Goal: Task Accomplishment & Management: Use online tool/utility

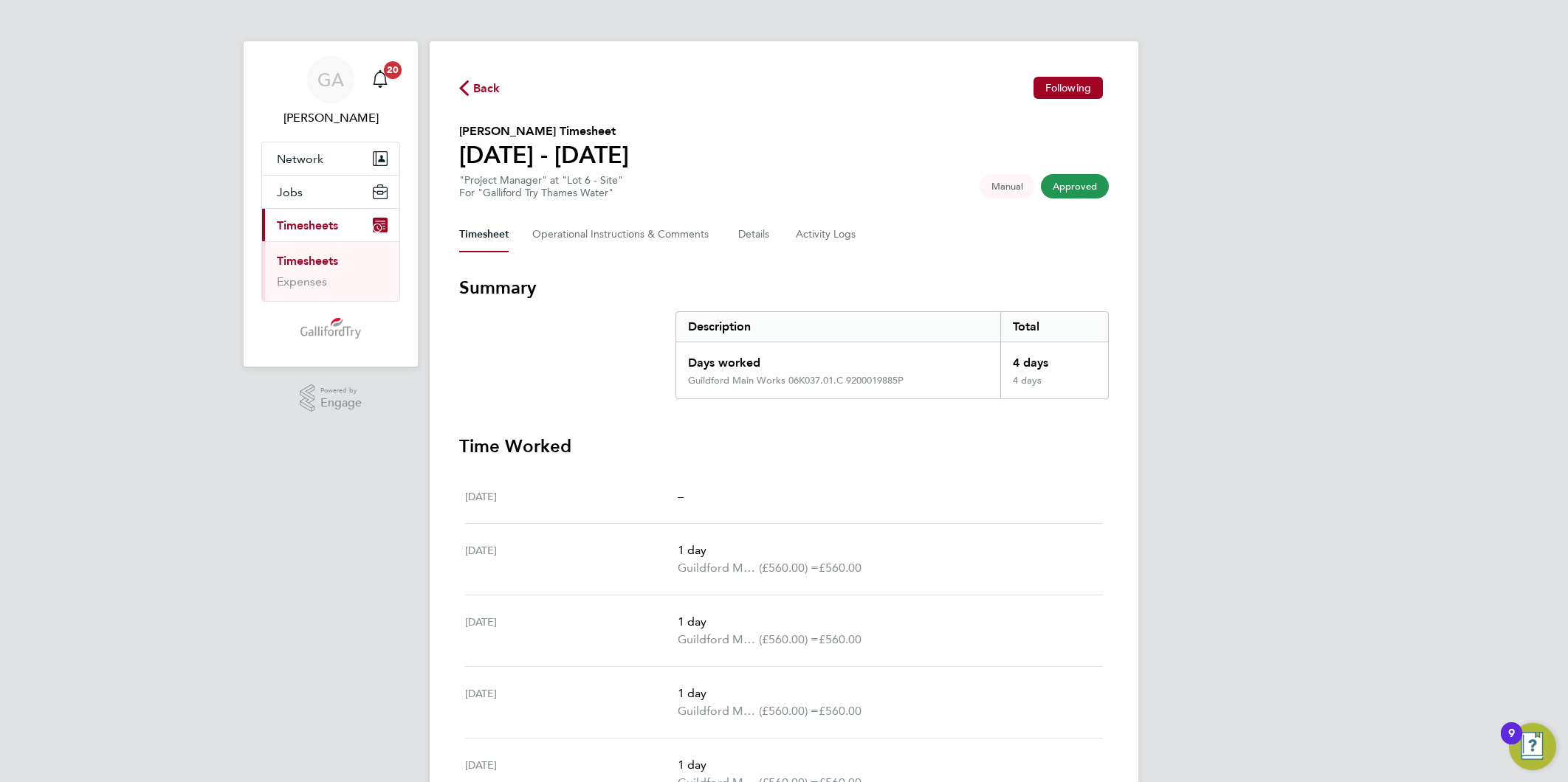
scroll to position [193, 0]
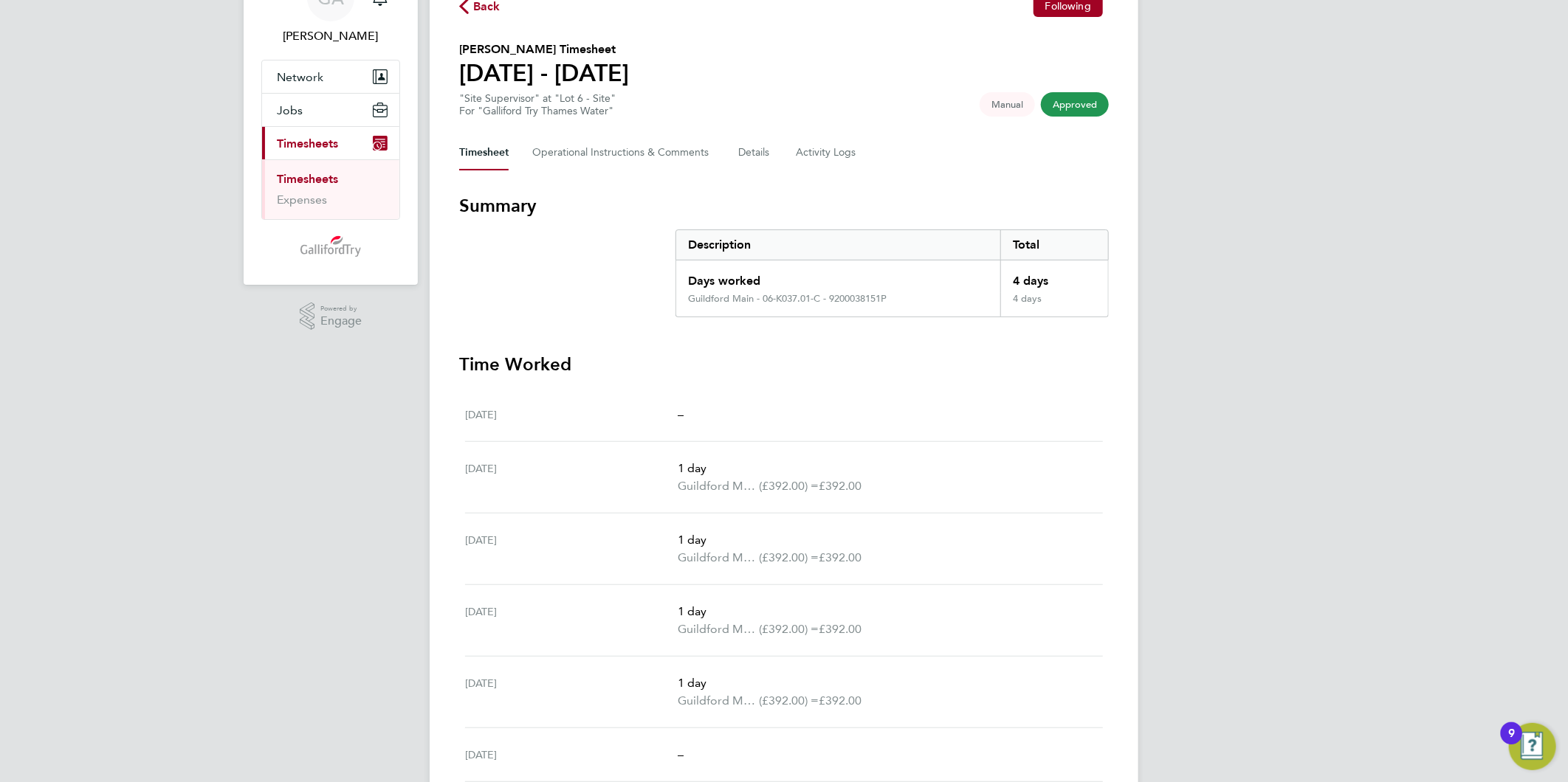
click at [468, 3] on icon "button" at bounding box center [463, 6] width 9 height 15
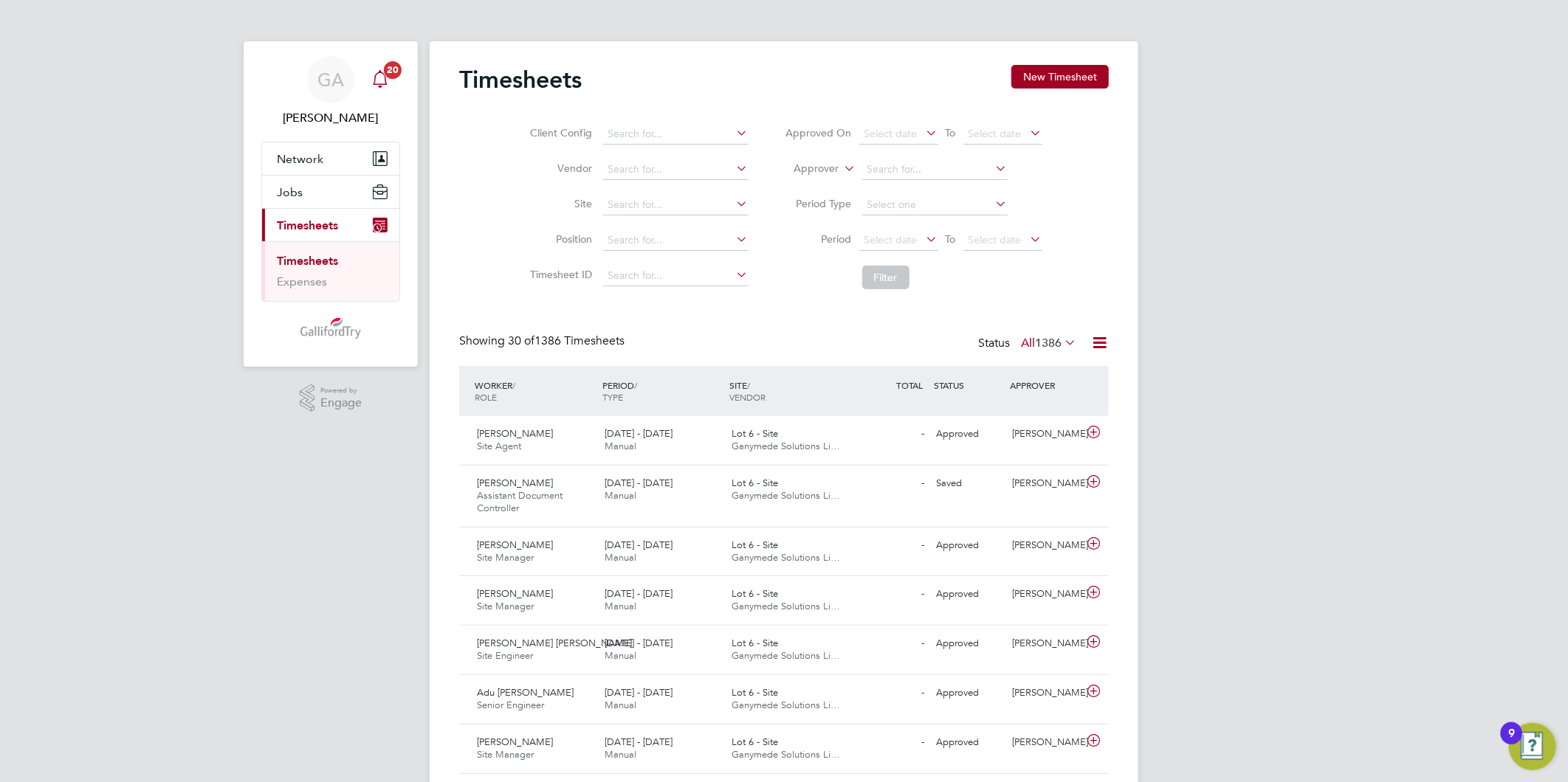
click at [372, 79] on icon "Main navigation" at bounding box center [380, 79] width 18 height 18
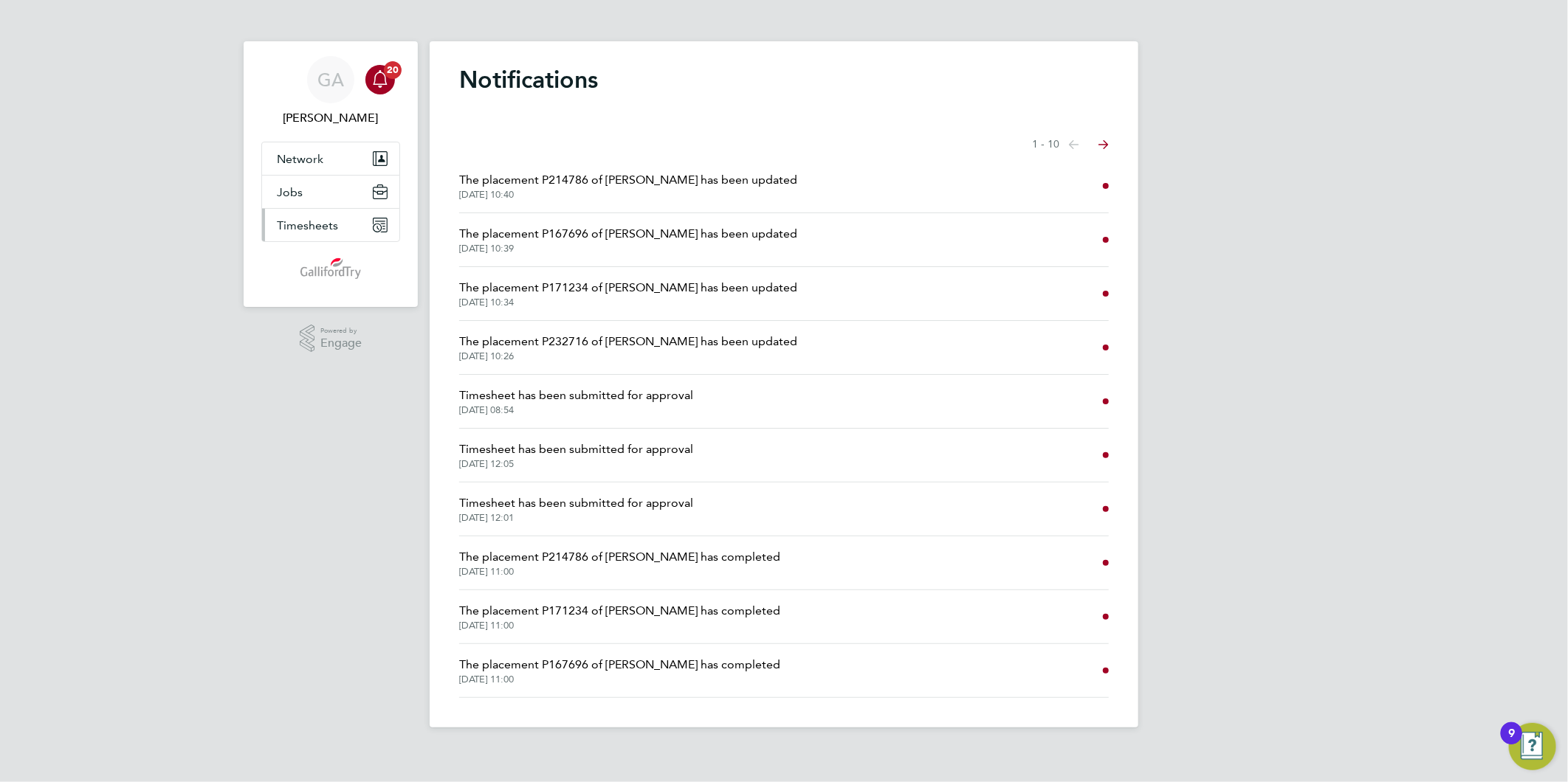
click at [313, 227] on span "Timesheets" at bounding box center [307, 225] width 61 height 14
click at [302, 289] on link "Expenses" at bounding box center [301, 281] width 50 height 14
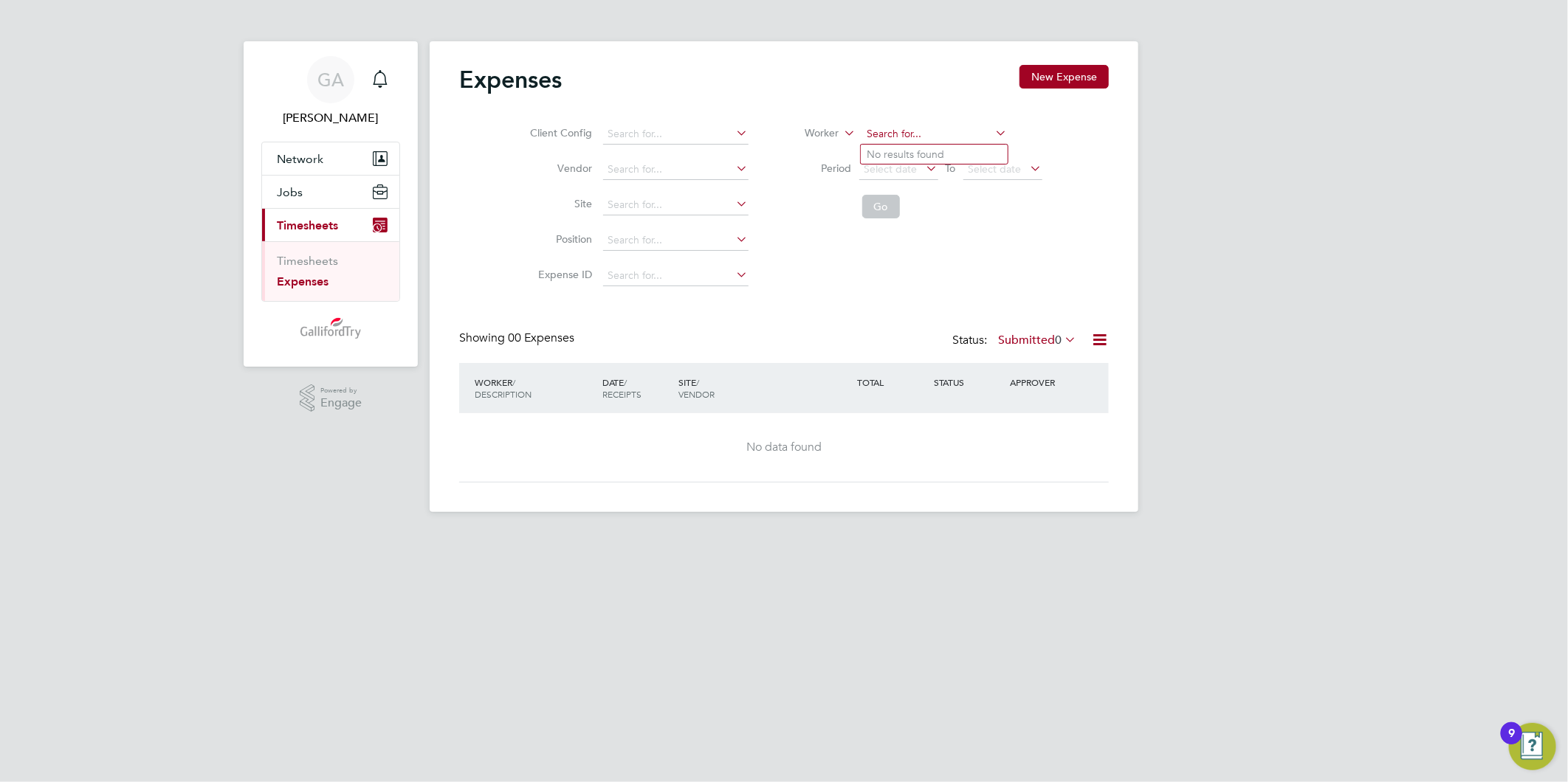
click at [920, 137] on input at bounding box center [935, 134] width 146 height 20
type input "[PERSON_NAME]"
click at [878, 223] on li "Go" at bounding box center [914, 206] width 294 height 38
click at [878, 209] on button "Go" at bounding box center [881, 207] width 37 height 24
click at [906, 173] on span "Select date" at bounding box center [891, 169] width 53 height 14
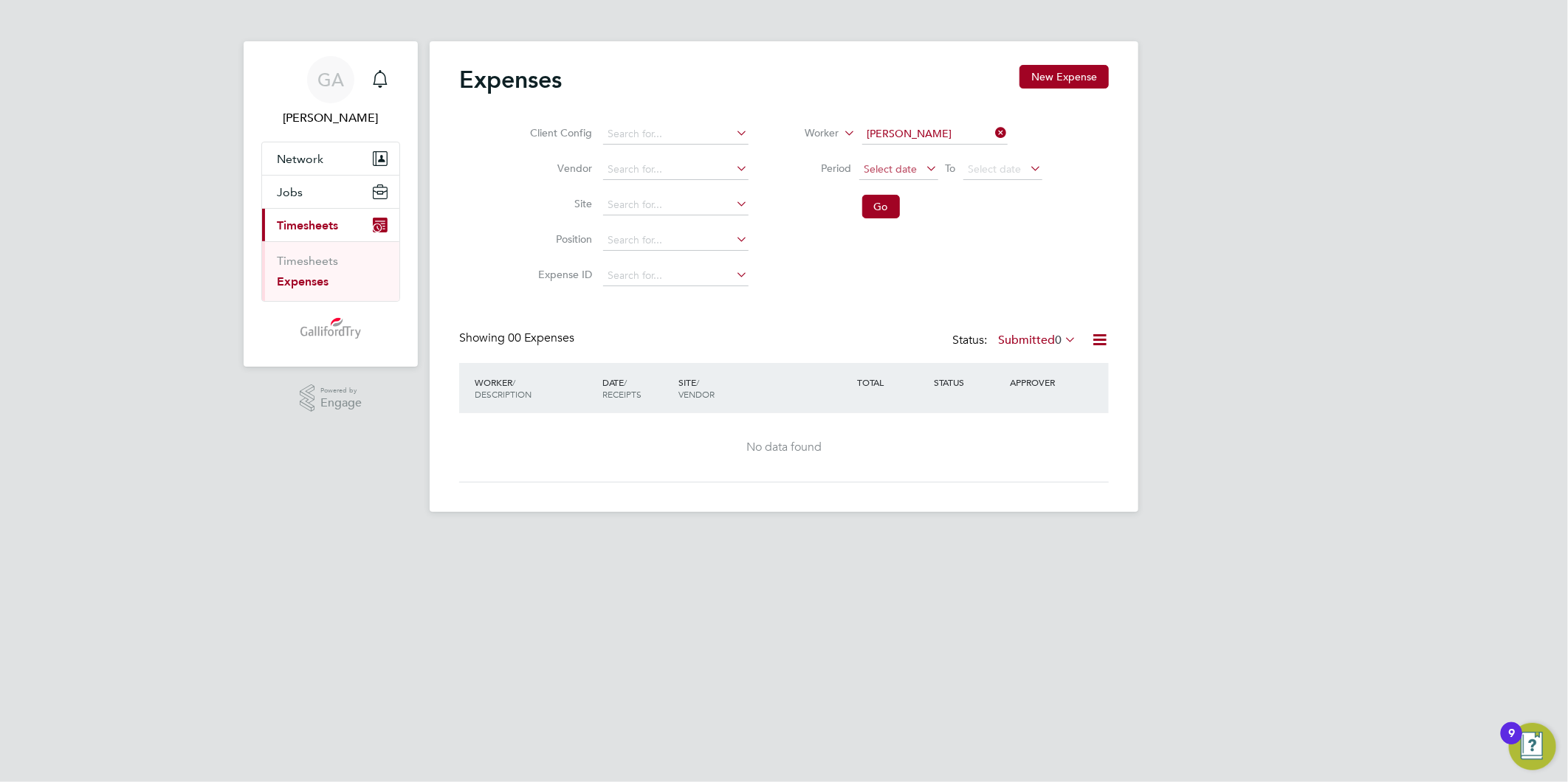
scroll to position [443, 0]
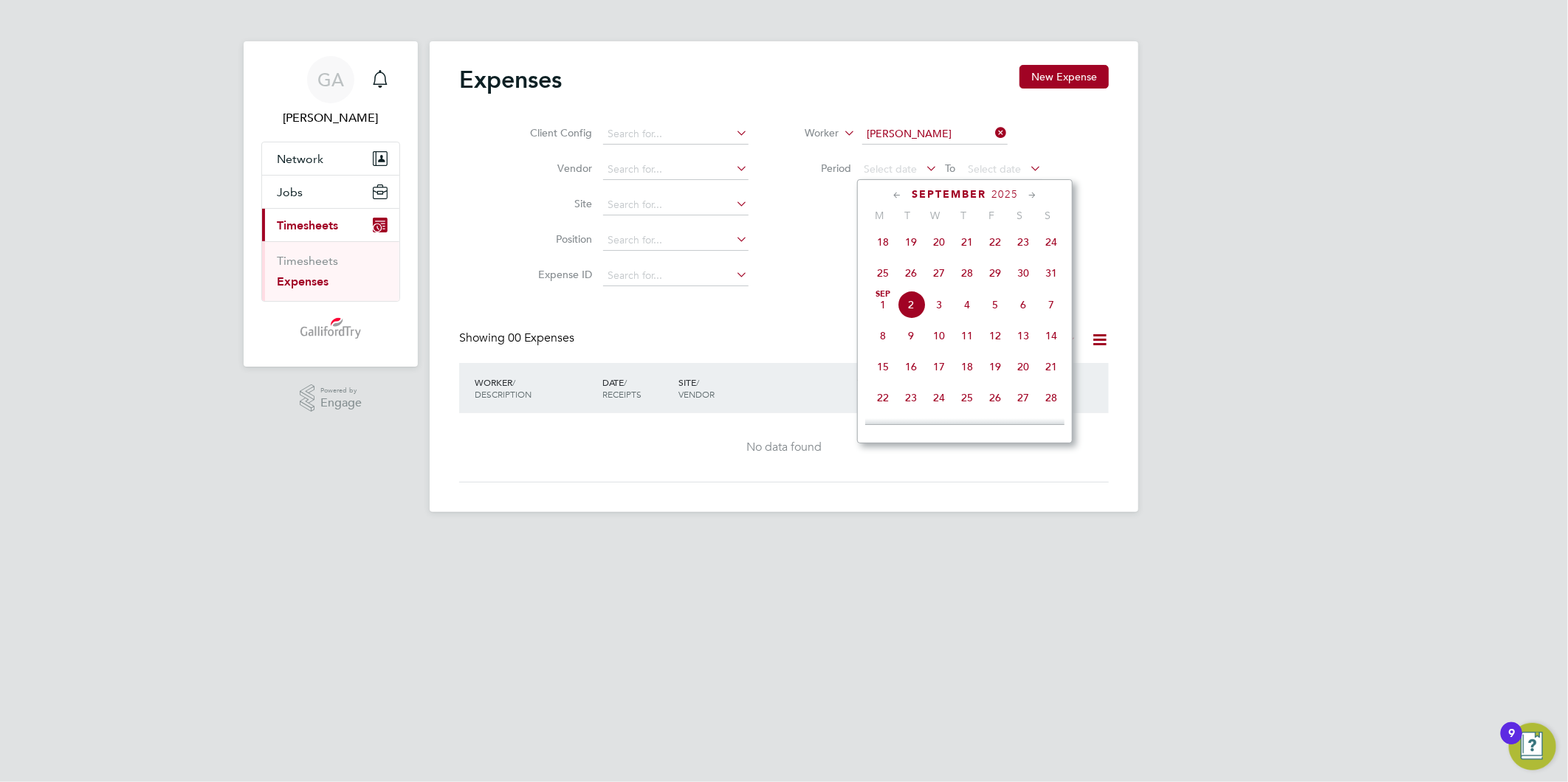
click at [881, 251] on span "18" at bounding box center [882, 241] width 28 height 28
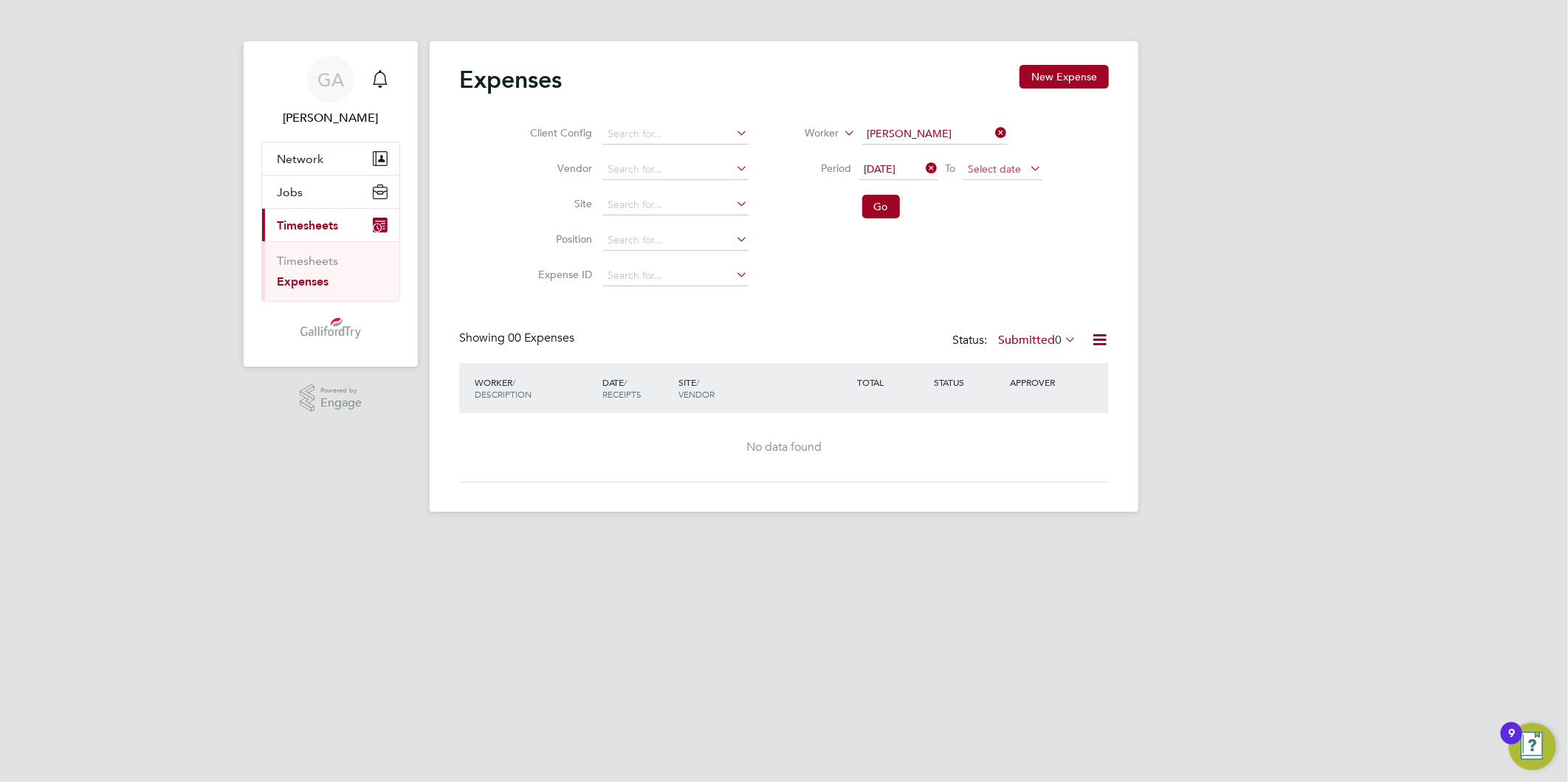
click at [991, 179] on span "Select date" at bounding box center [1002, 170] width 79 height 20
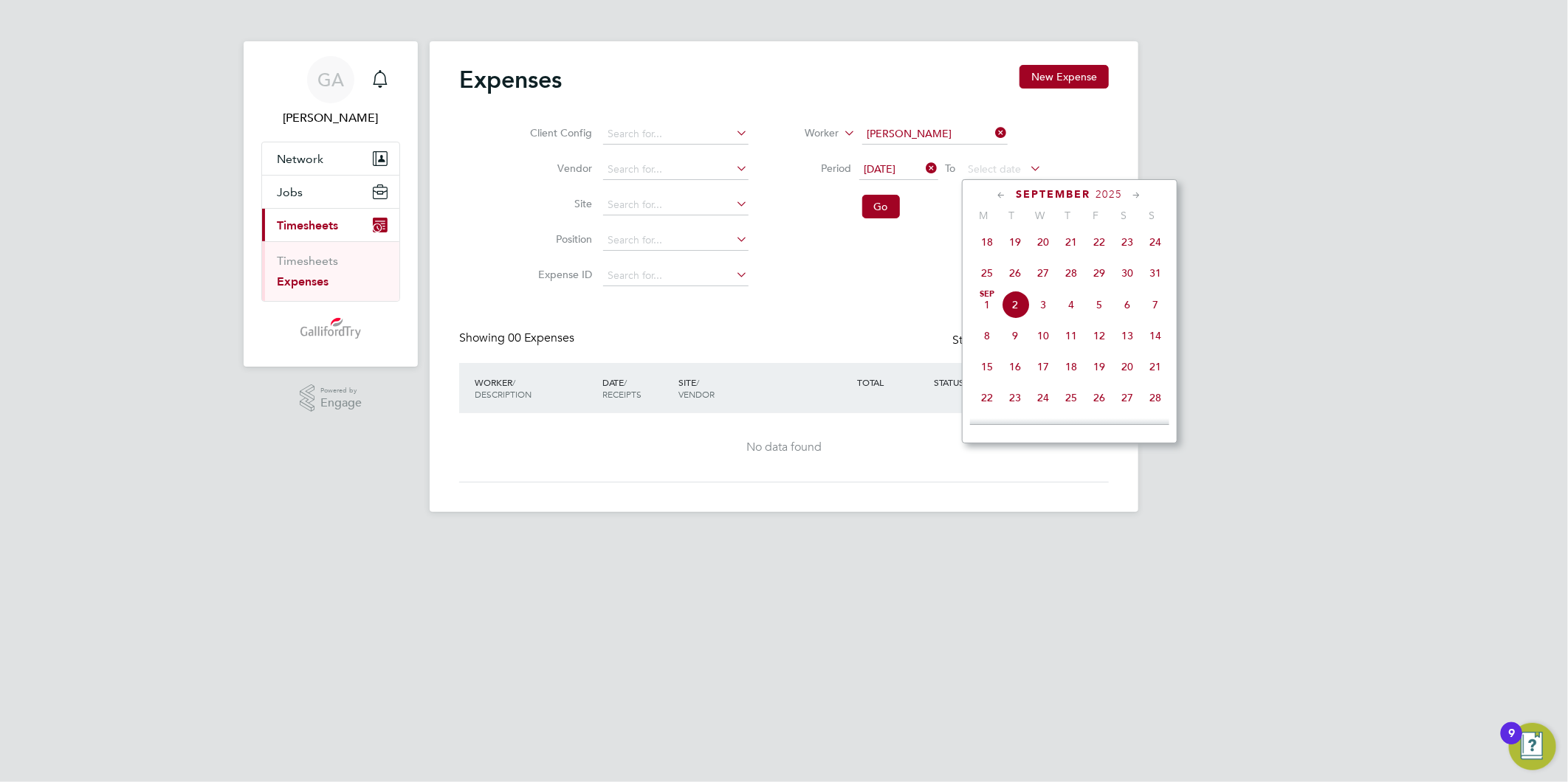
click at [1022, 311] on span "2" at bounding box center [1015, 304] width 28 height 28
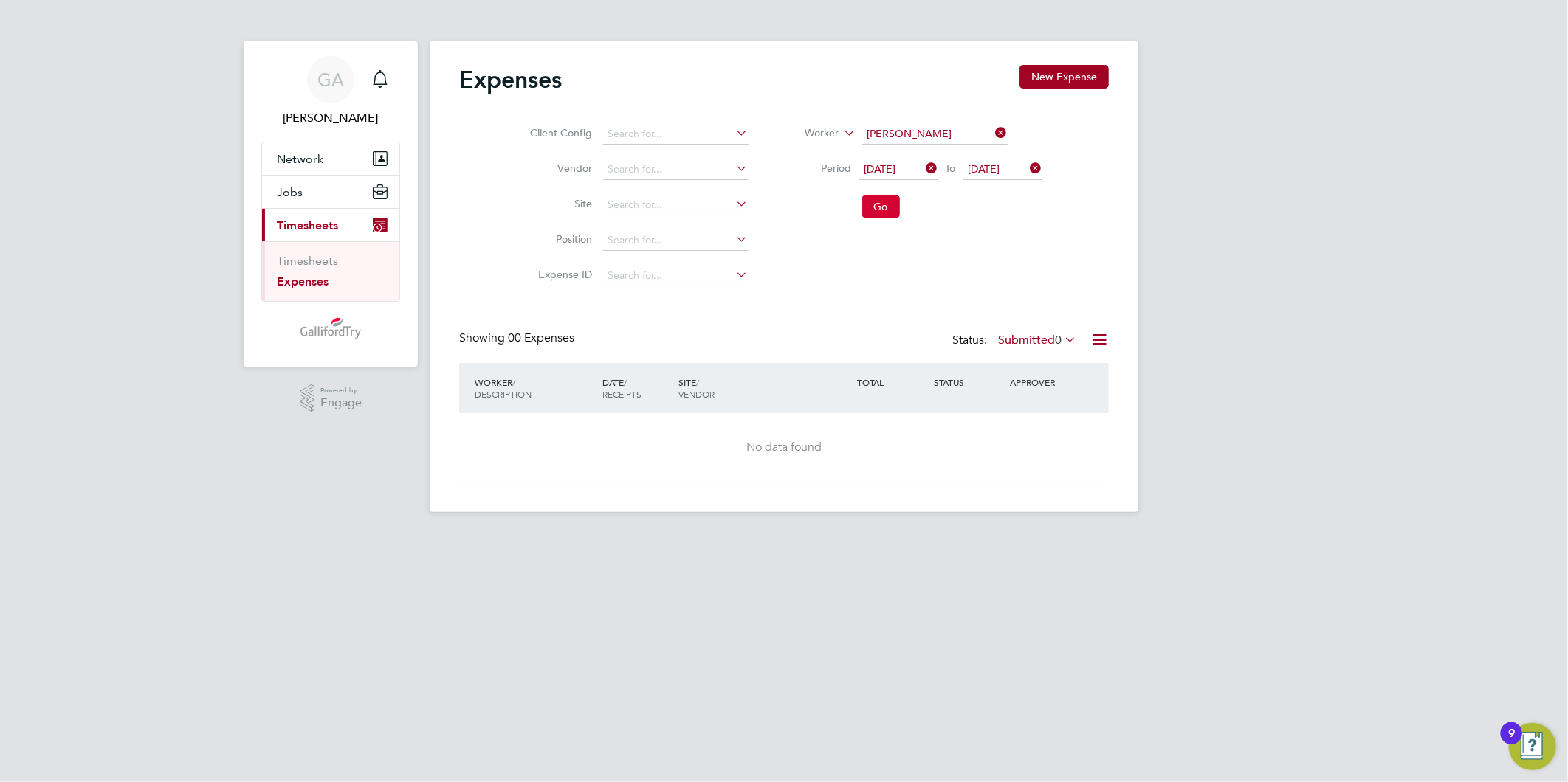
click at [871, 212] on button "Go" at bounding box center [881, 207] width 37 height 24
click at [924, 171] on icon at bounding box center [924, 168] width 0 height 20
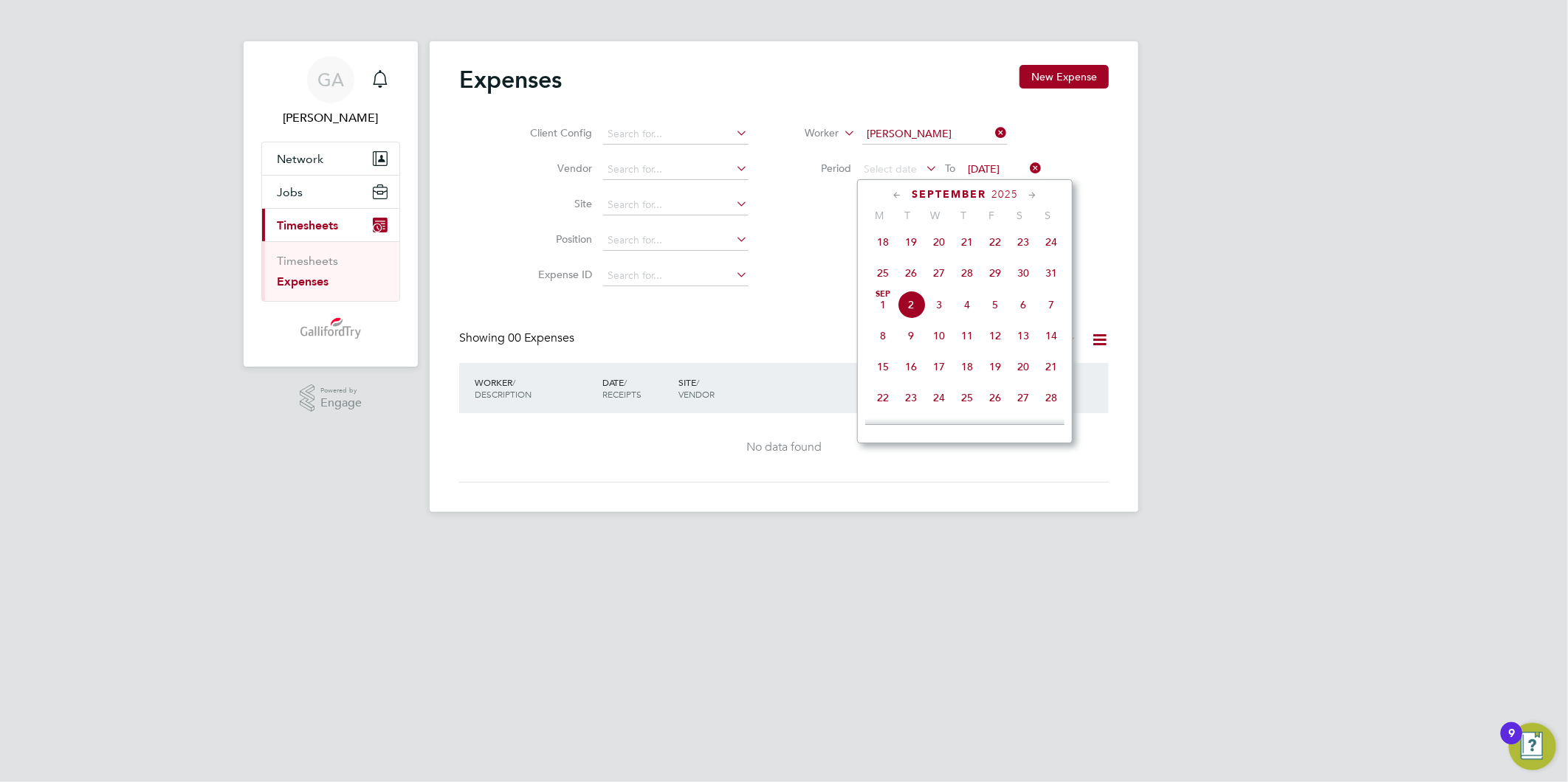
click at [891, 203] on icon at bounding box center [897, 195] width 14 height 16
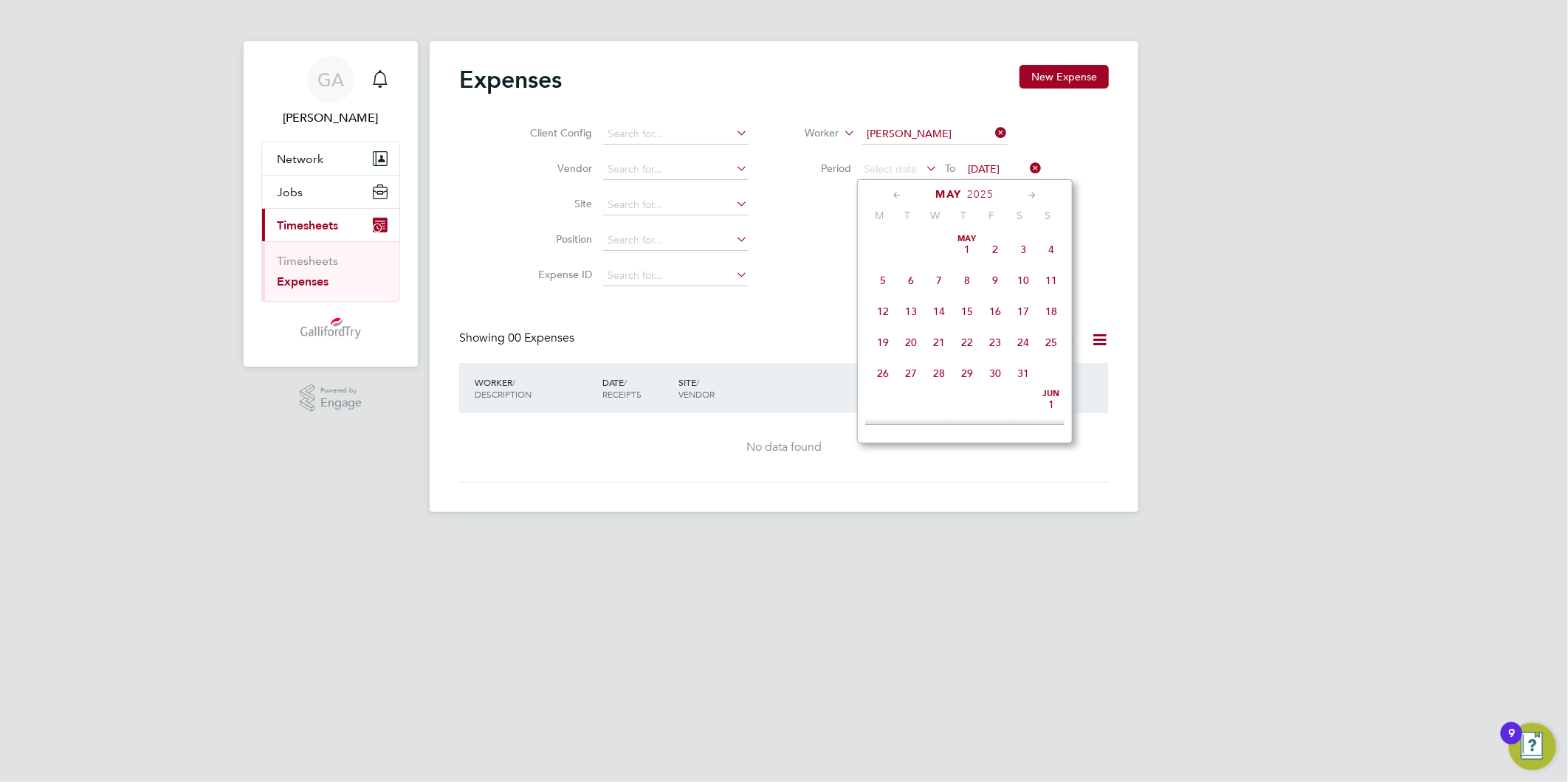
click at [959, 251] on span "[DATE]" at bounding box center [966, 249] width 28 height 28
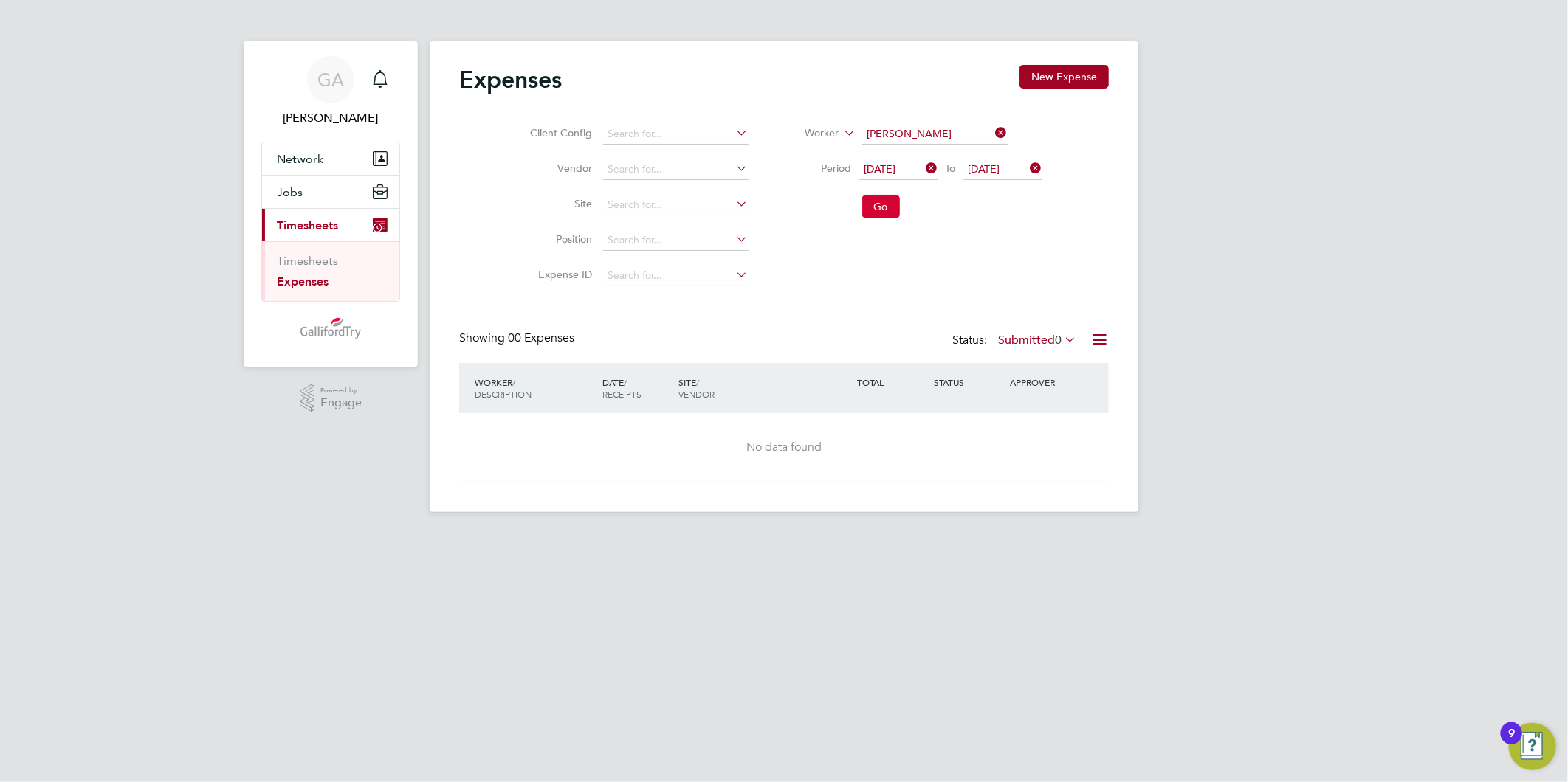
click at [882, 207] on button "Go" at bounding box center [881, 207] width 37 height 24
click at [691, 163] on input at bounding box center [676, 169] width 146 height 20
click at [673, 207] on li "Ganymede Solutions Limited" at bounding box center [675, 210] width 146 height 20
type input "Ganymede Solutions Limited"
click at [871, 205] on button "Go" at bounding box center [881, 207] width 37 height 24
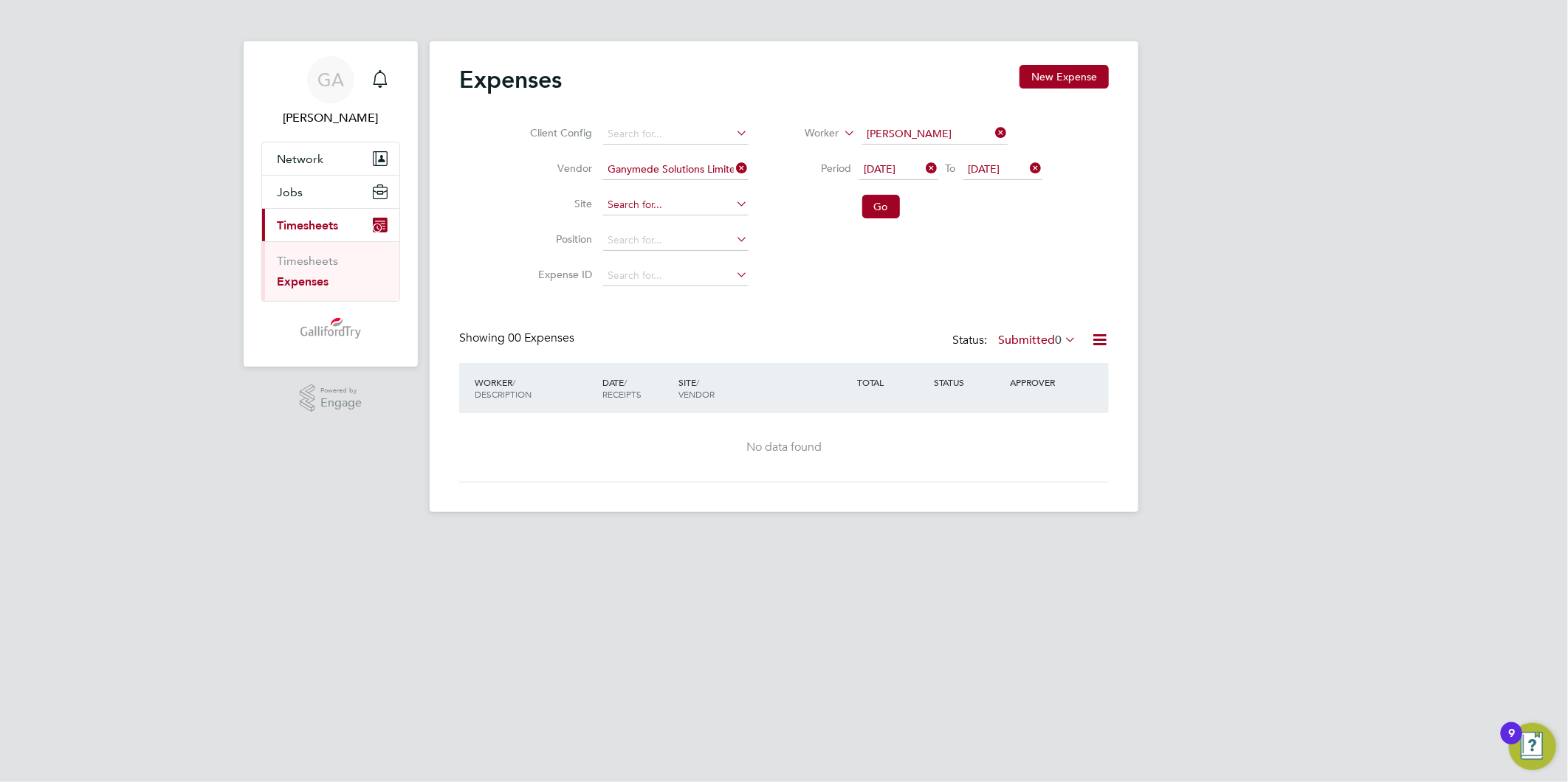
click at [688, 201] on input at bounding box center [676, 205] width 146 height 20
type input "Guildford ECI 06-K037.01-E"
click at [872, 205] on button "Go" at bounding box center [881, 207] width 37 height 24
click at [670, 201] on input at bounding box center [676, 205] width 146 height 20
type input "guildford"
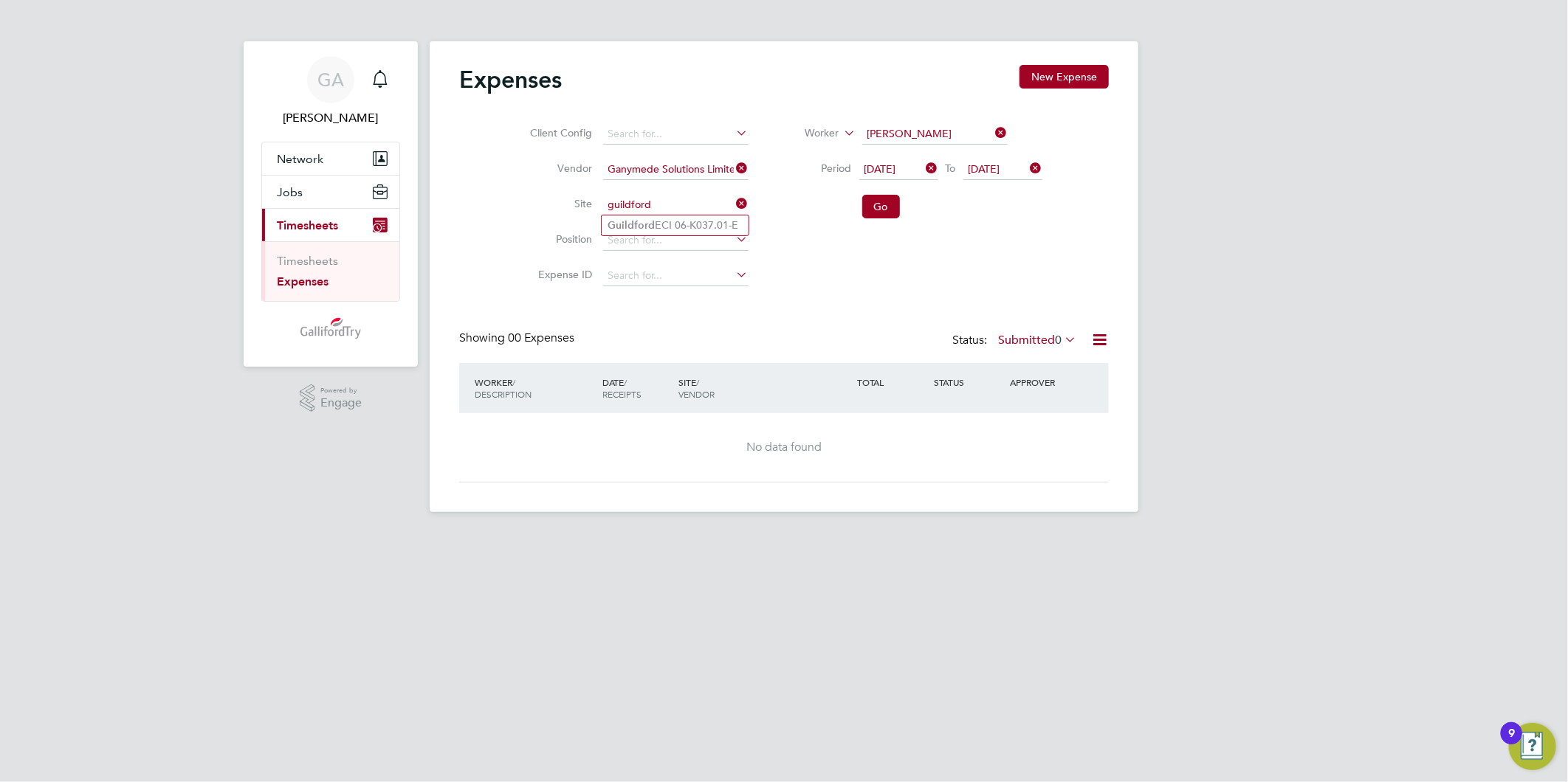
click at [734, 201] on icon at bounding box center [734, 203] width 0 height 20
click at [679, 242] on input at bounding box center [676, 240] width 146 height 20
click at [654, 283] on input at bounding box center [676, 276] width 146 height 20
click at [784, 306] on div "Expenses New Expense Client Config Vendor Ganymede Solutions Limited Site Posit…" at bounding box center [783, 273] width 649 height 417
